Goal: Transaction & Acquisition: Book appointment/travel/reservation

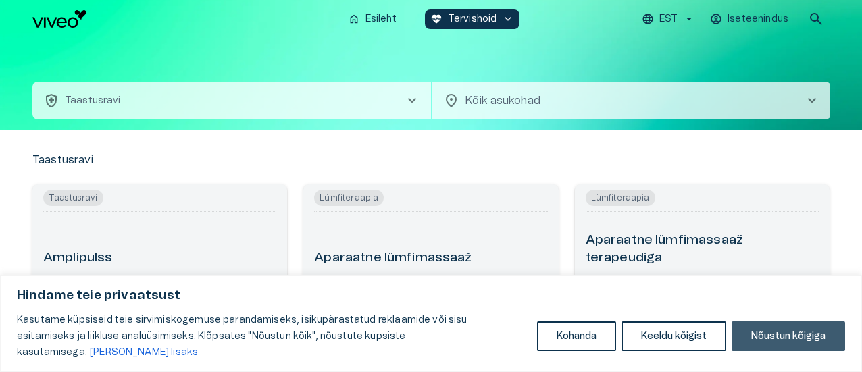
click at [777, 343] on button "Nõustun kõigiga" at bounding box center [789, 337] width 114 height 30
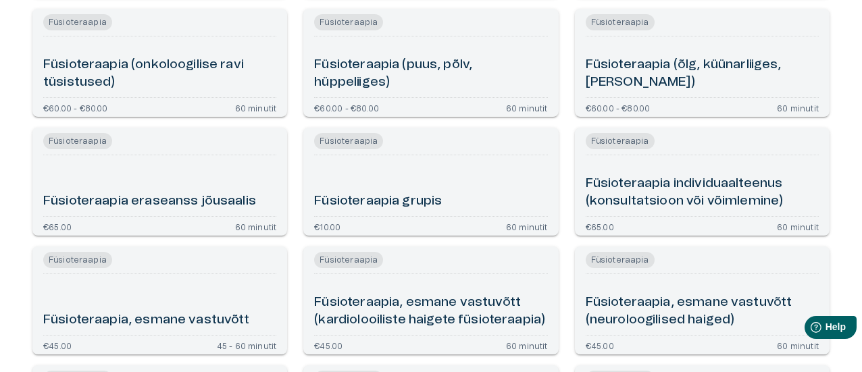
scroll to position [978, 0]
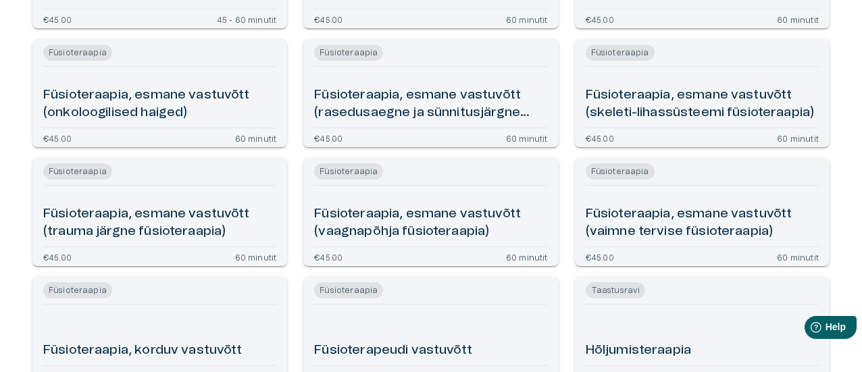
drag, startPoint x: 853, startPoint y: 33, endPoint x: 862, endPoint y: 103, distance: 70.3
